Goal: Navigation & Orientation: Find specific page/section

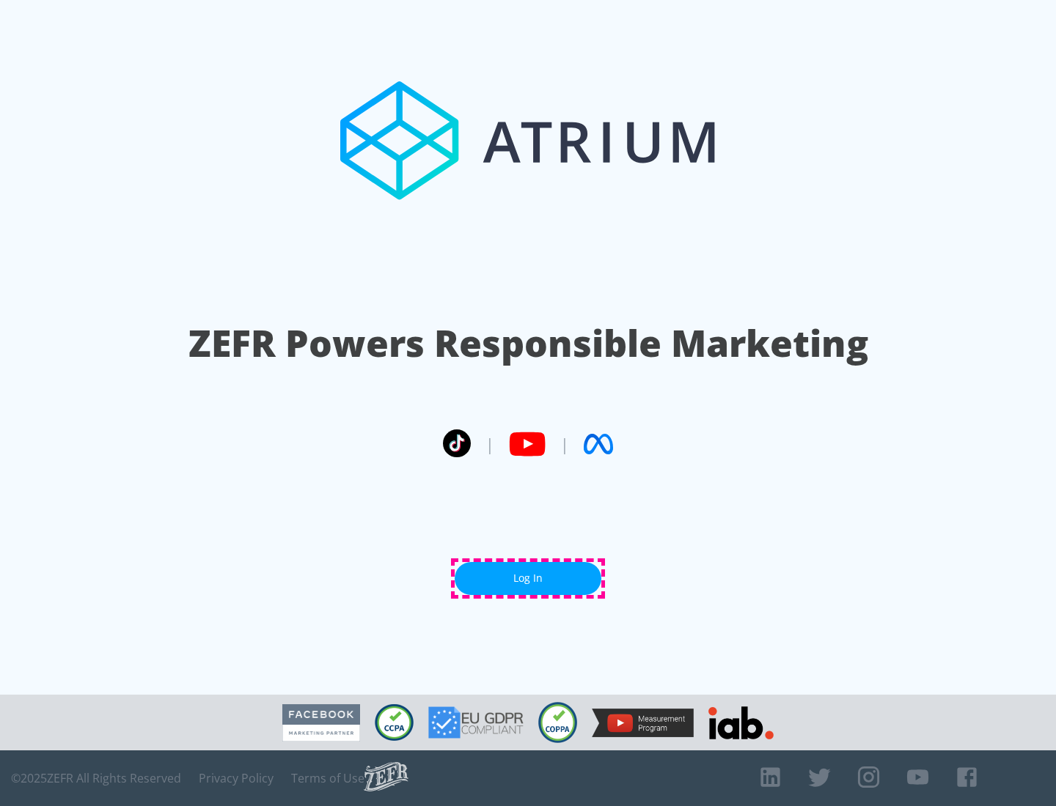
click at [528, 578] on link "Log In" at bounding box center [528, 578] width 147 height 33
